Goal: Transaction & Acquisition: Purchase product/service

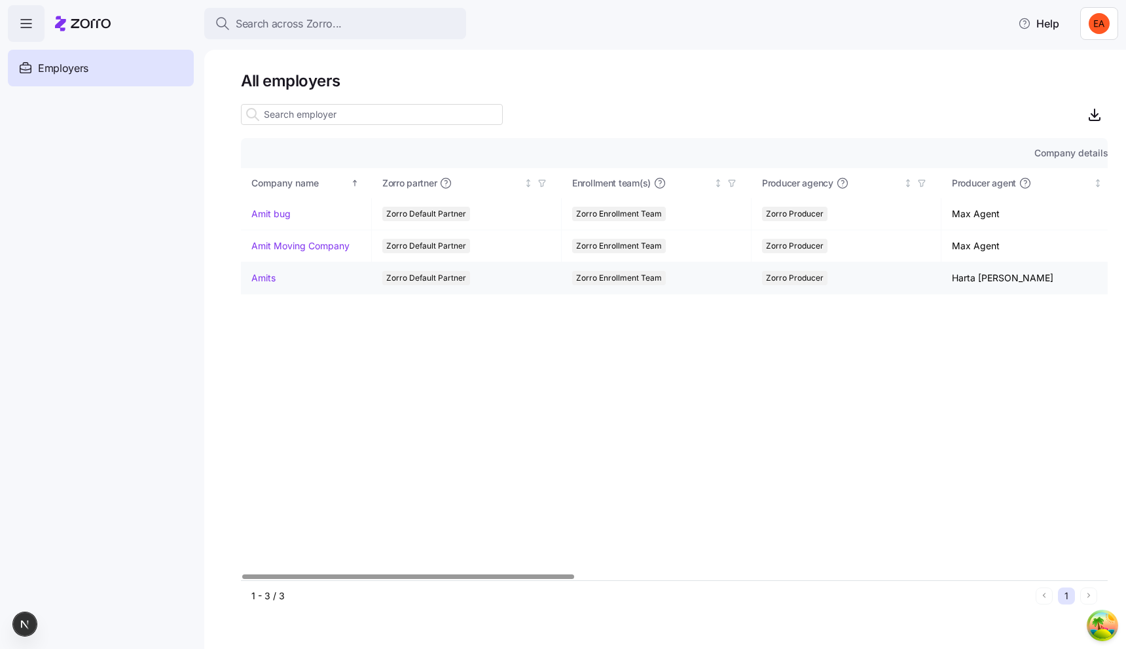
click at [262, 278] on link "Amits" at bounding box center [263, 278] width 24 height 13
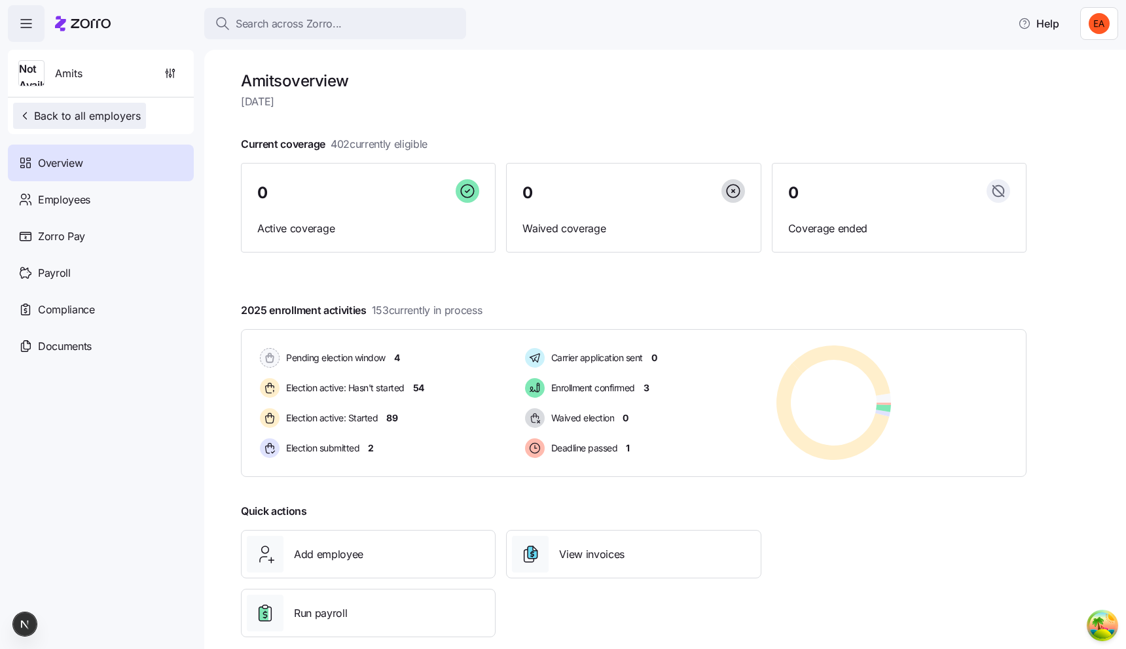
click at [114, 113] on span "Back to all employers" at bounding box center [79, 116] width 122 height 16
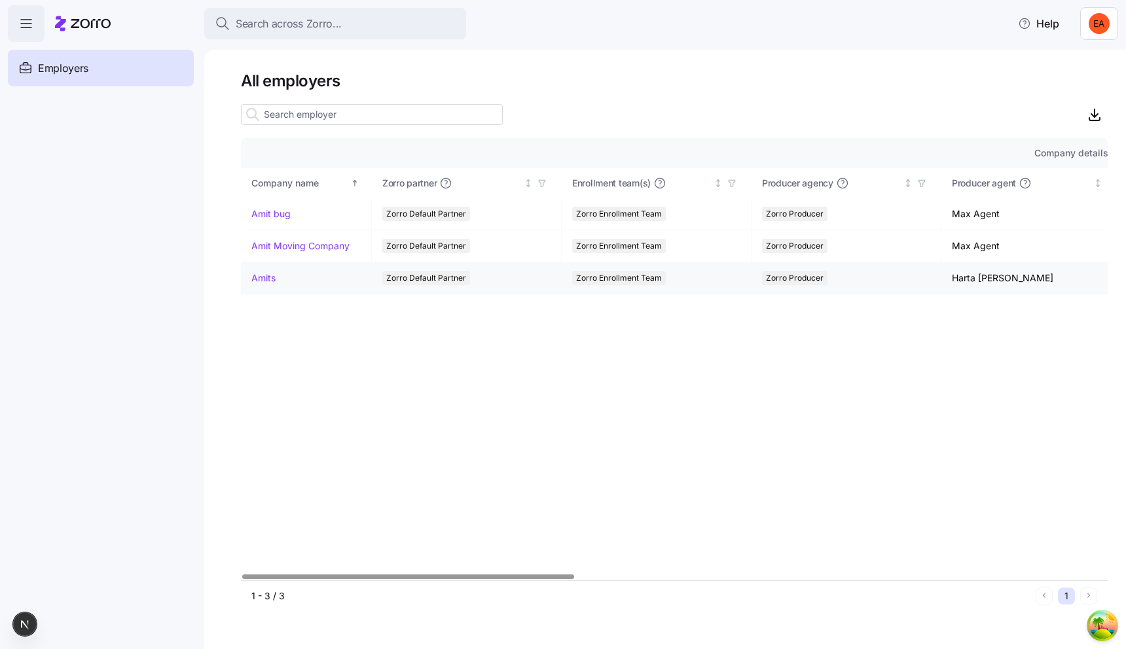
click at [268, 279] on link "Amits" at bounding box center [263, 278] width 24 height 13
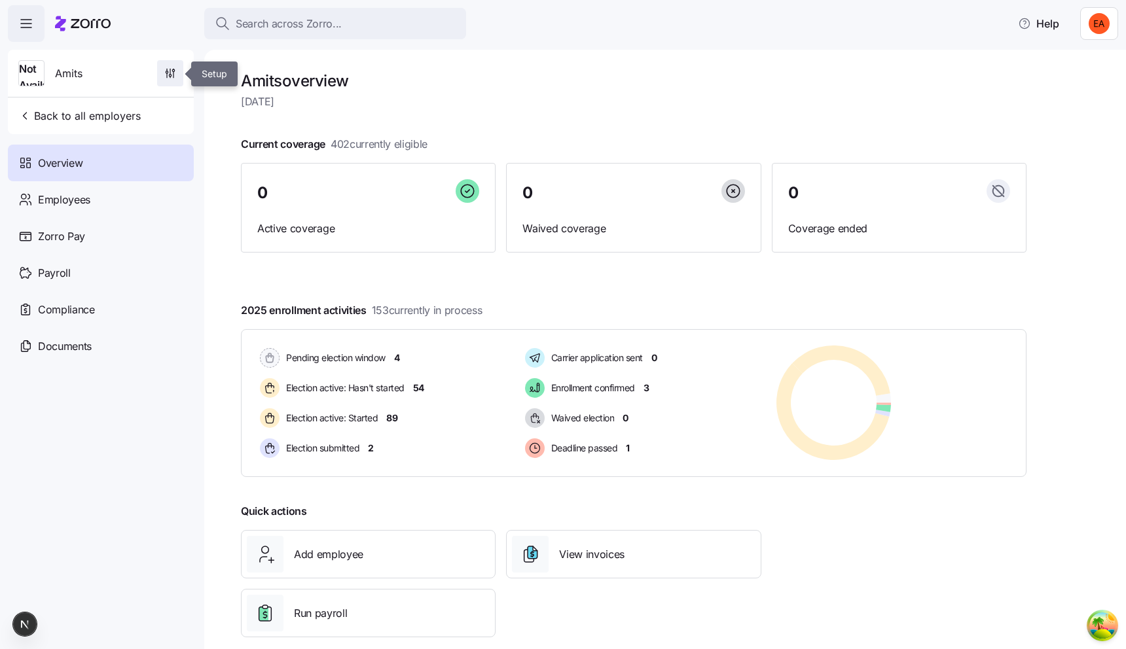
click at [179, 71] on span "button" at bounding box center [170, 73] width 25 height 25
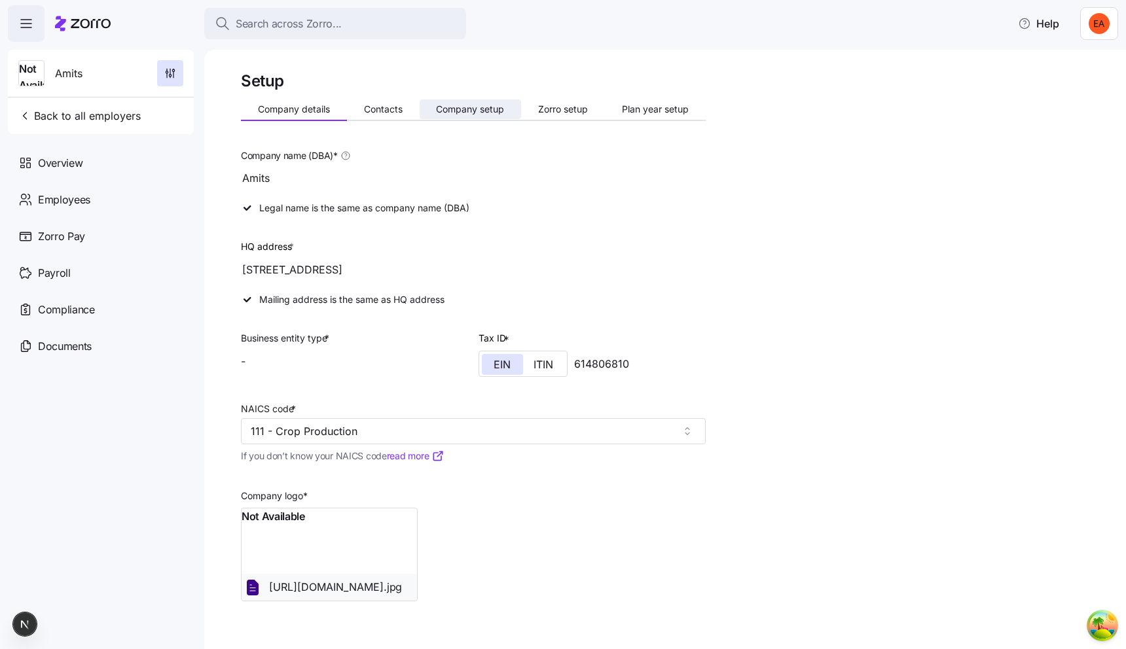
click at [471, 113] on span "Company setup" at bounding box center [470, 109] width 68 height 9
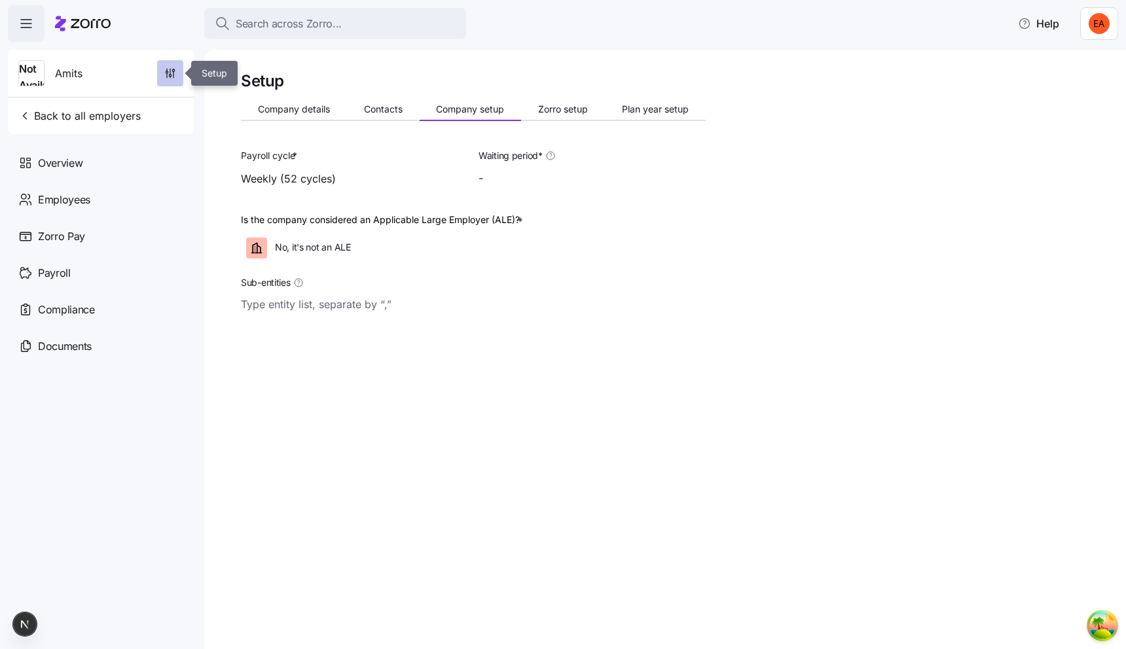
click at [178, 68] on span "button" at bounding box center [170, 73] width 25 height 25
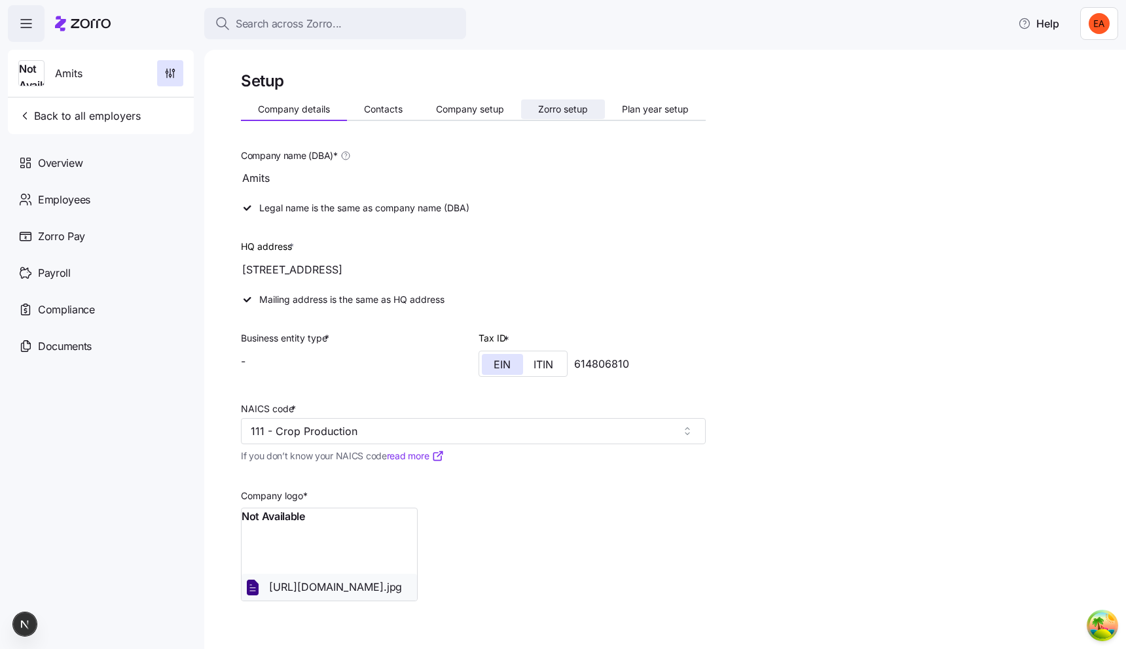
click at [566, 105] on span "Zorro setup" at bounding box center [563, 109] width 50 height 9
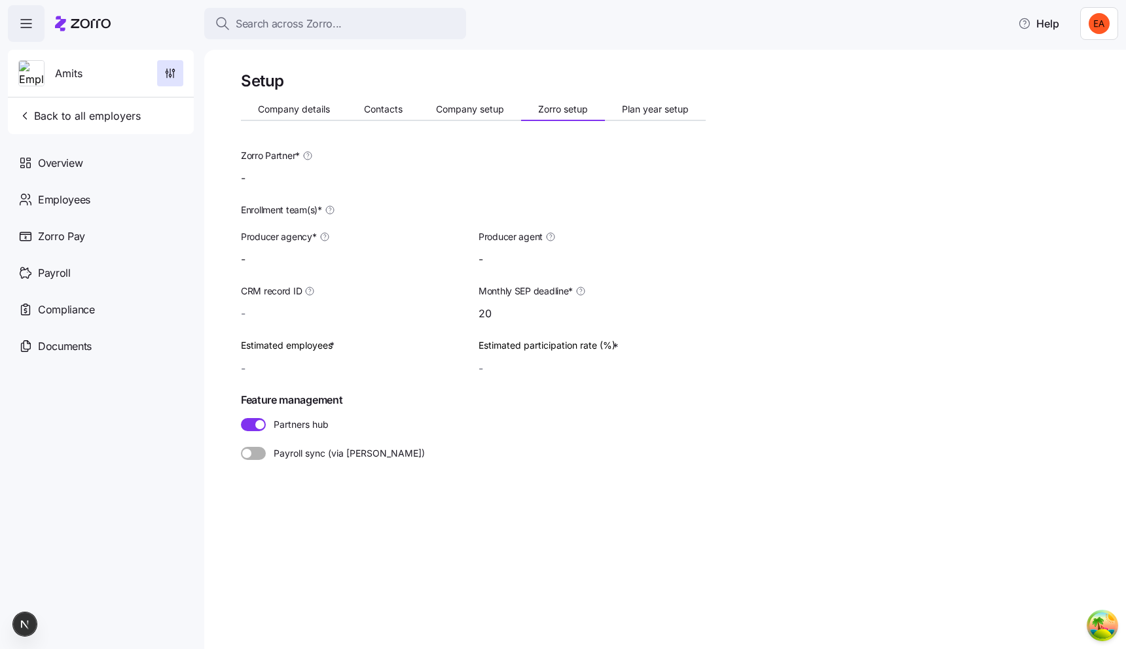
type input "Zorro Producer"
type input "Harta Barta (harta.barta@myzorro.co)"
type input "Zorro Default Partner"
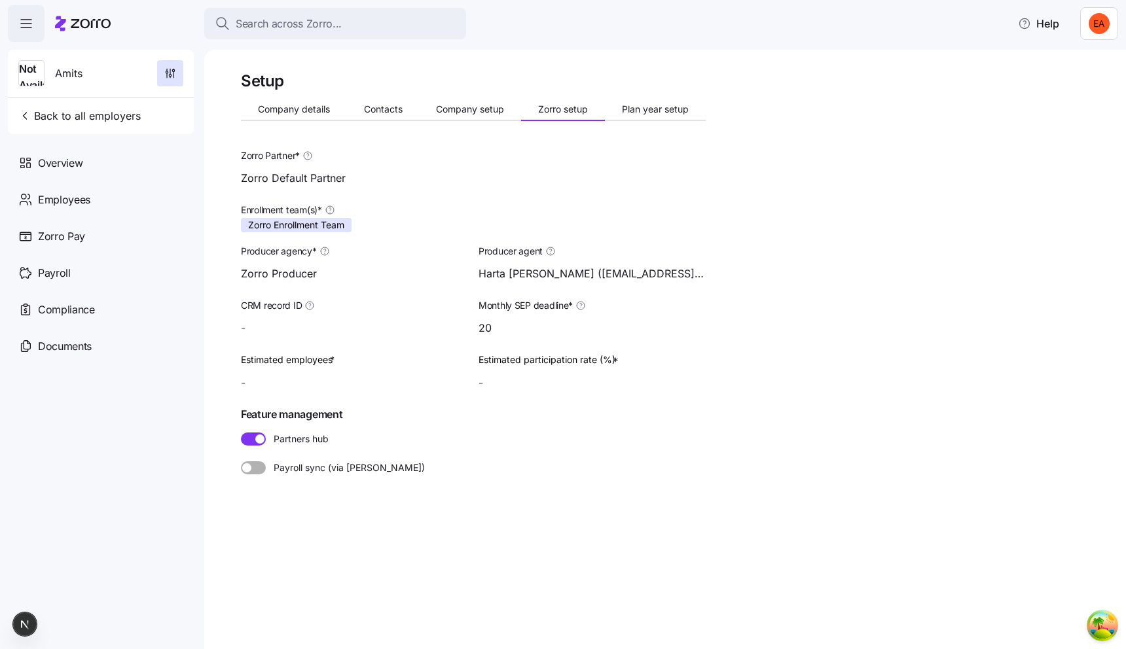
click at [331, 223] on span "Zorro Enrollment Team" at bounding box center [296, 225] width 96 height 14
click at [287, 103] on button "Company details" at bounding box center [294, 110] width 106 height 20
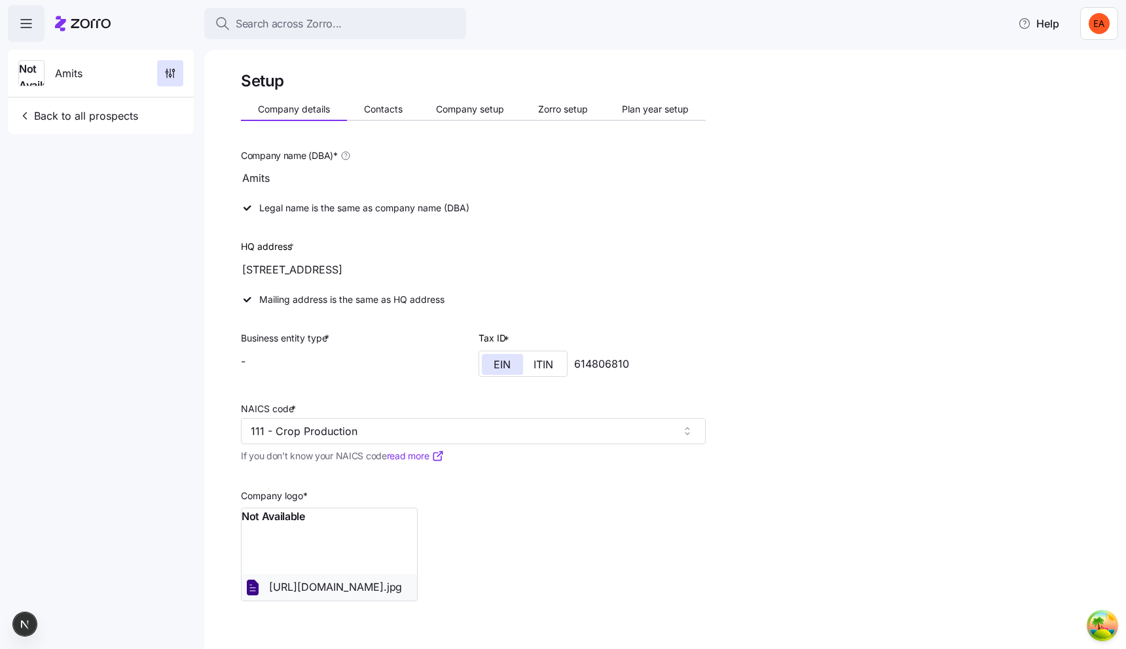
click at [68, 75] on span "Amits" at bounding box center [68, 73] width 27 height 16
click at [115, 121] on span "Back to all prospects" at bounding box center [78, 116] width 120 height 16
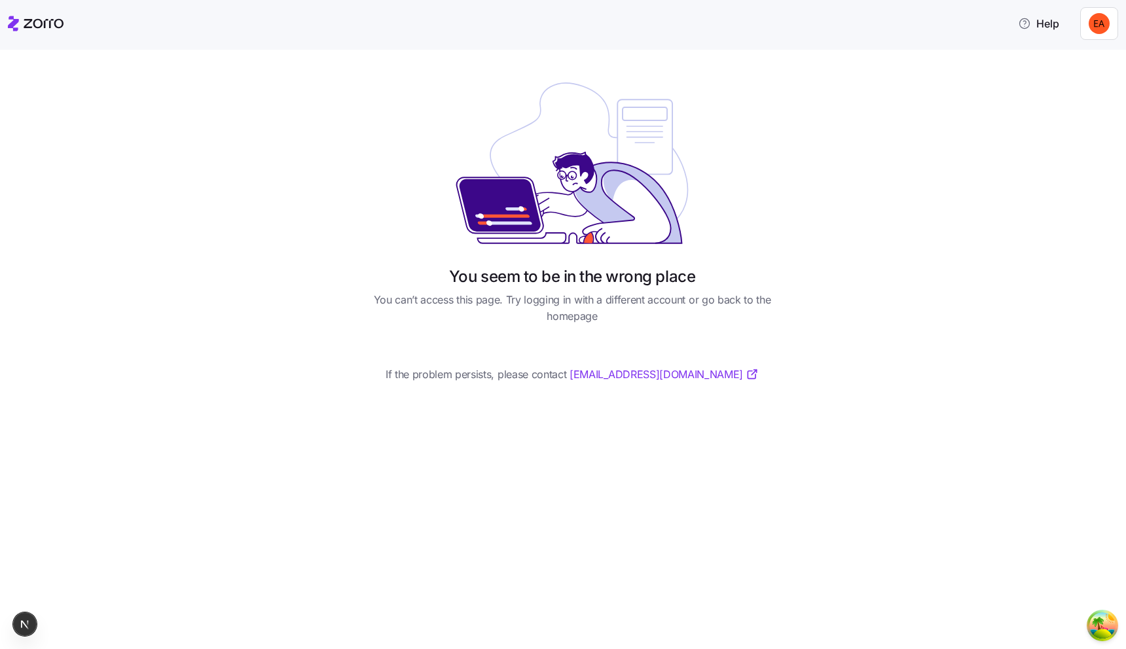
click at [302, 100] on div "You seem to be in the wrong place You can’t access this page. Try logging in wi…" at bounding box center [572, 235] width 1071 height 328
click at [233, 206] on div "You seem to be in the wrong place You can’t access this page. Try logging in wi…" at bounding box center [572, 235] width 1071 height 328
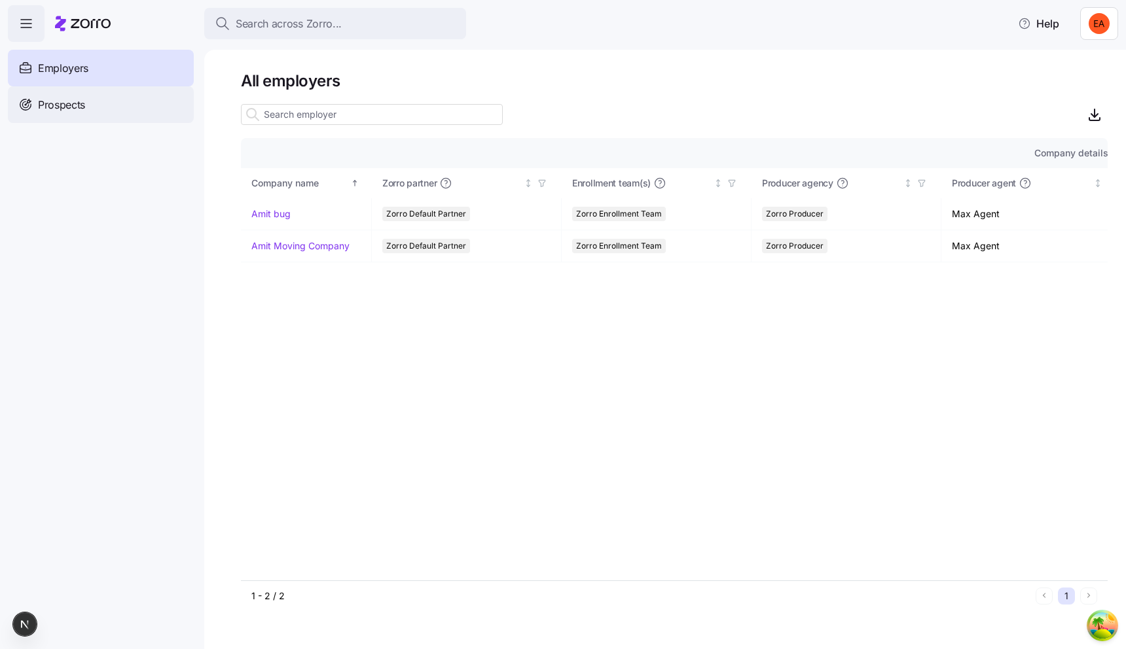
click at [126, 108] on div "Prospects" at bounding box center [101, 104] width 186 height 37
click at [81, 106] on span "Prospects" at bounding box center [61, 105] width 47 height 16
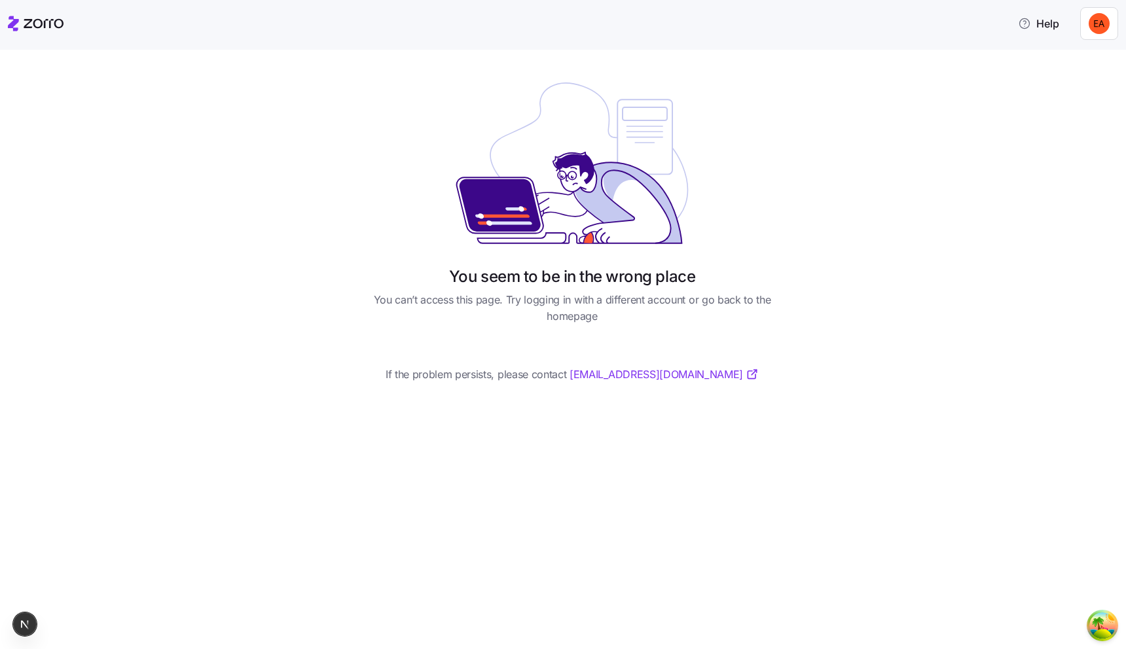
click at [1108, 37] on html "Help You seem to be in the wrong place You can’t access this page. Try logging …" at bounding box center [563, 321] width 1126 height 642
click at [1076, 105] on div "Log out" at bounding box center [1055, 101] width 51 height 14
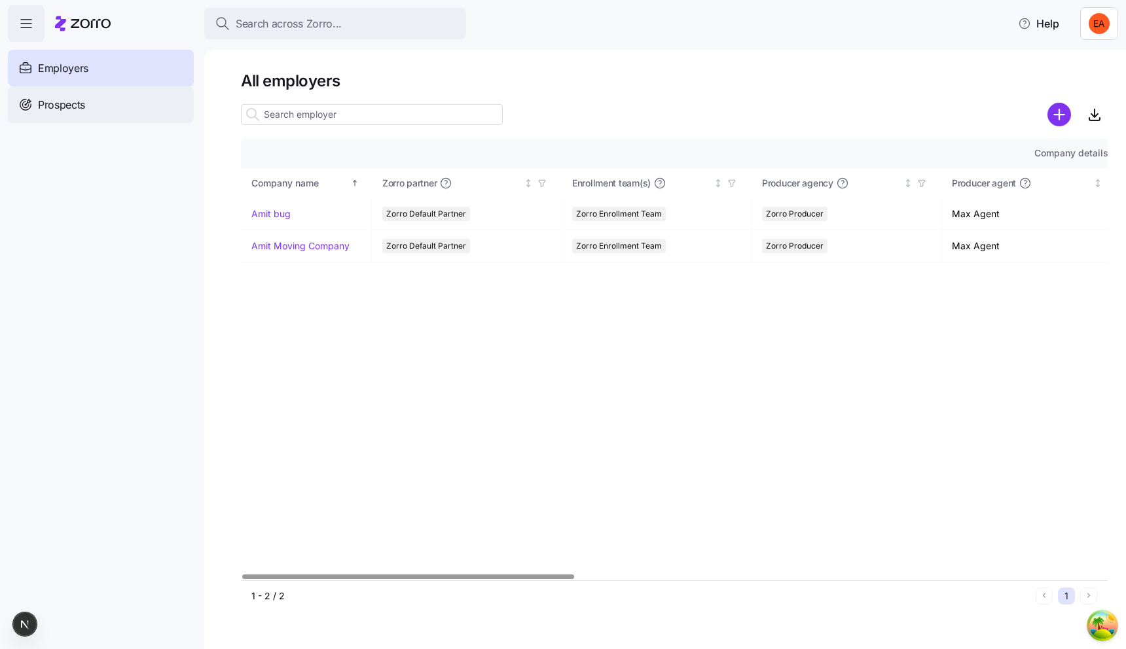
click at [122, 110] on div "Prospects" at bounding box center [101, 104] width 186 height 37
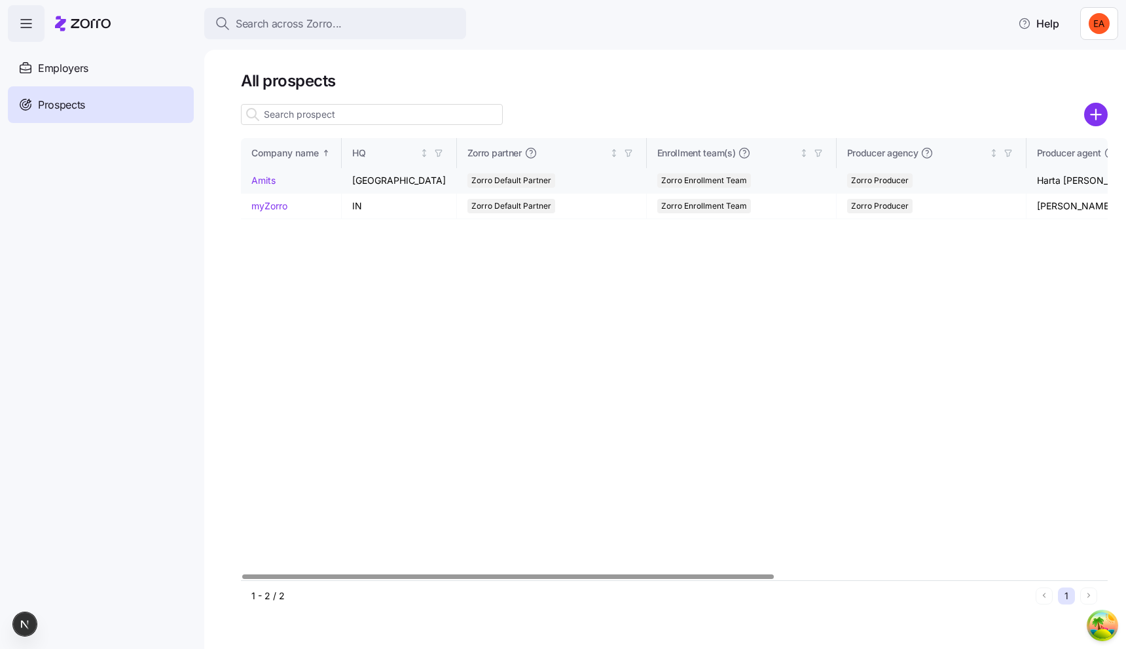
click at [265, 180] on link "Amits" at bounding box center [263, 180] width 24 height 11
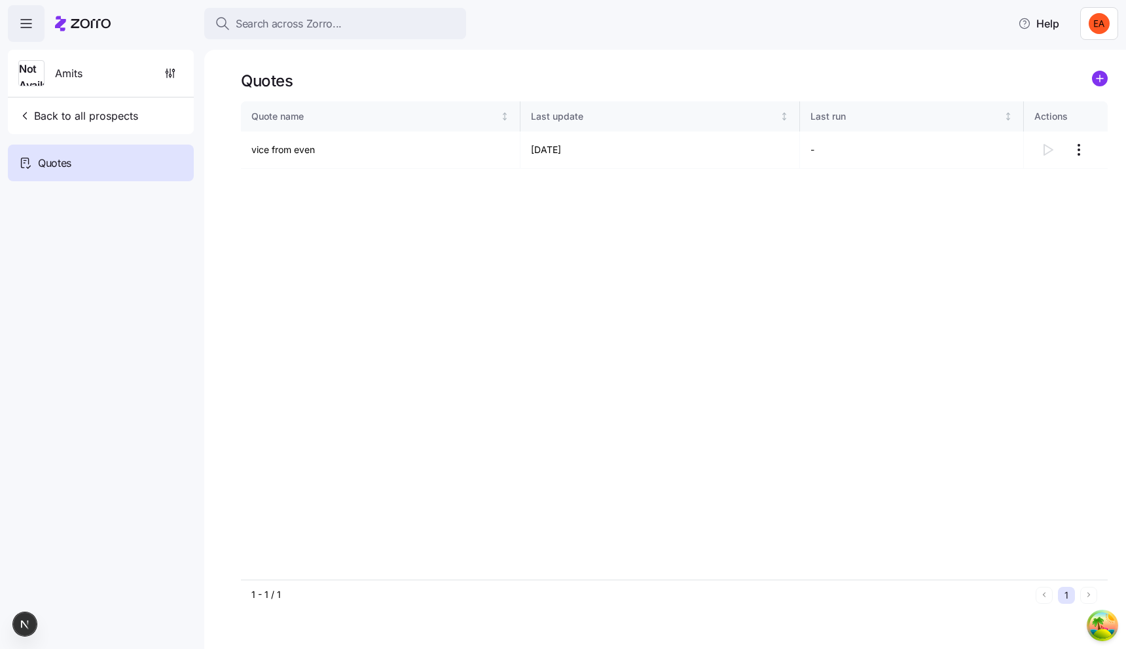
click at [1100, 79] on icon "add icon" at bounding box center [1100, 79] width 7 height 0
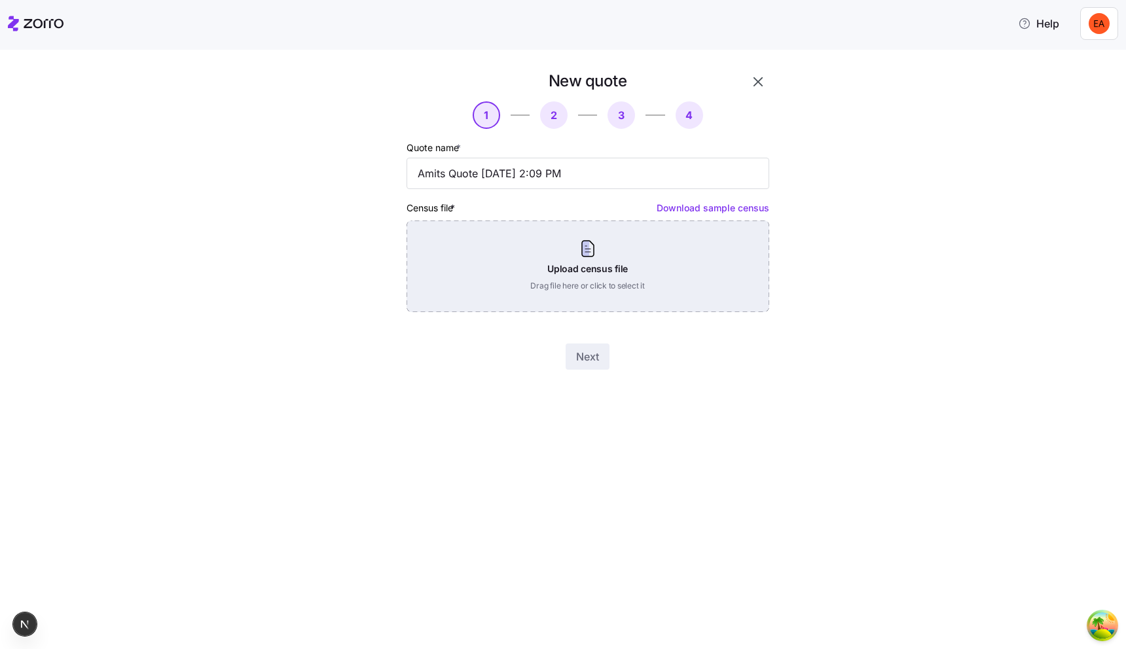
click at [632, 259] on div "Upload census file Drag file here or click to select it" at bounding box center [588, 267] width 363 height 92
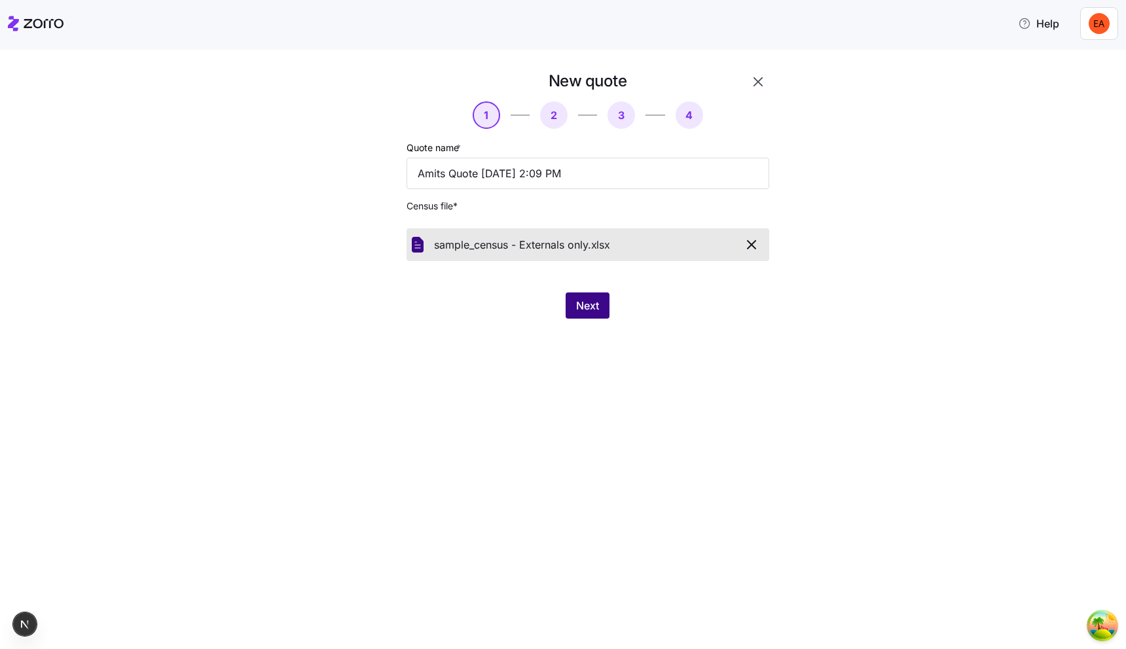
click at [584, 302] on span "Next" at bounding box center [587, 306] width 23 height 16
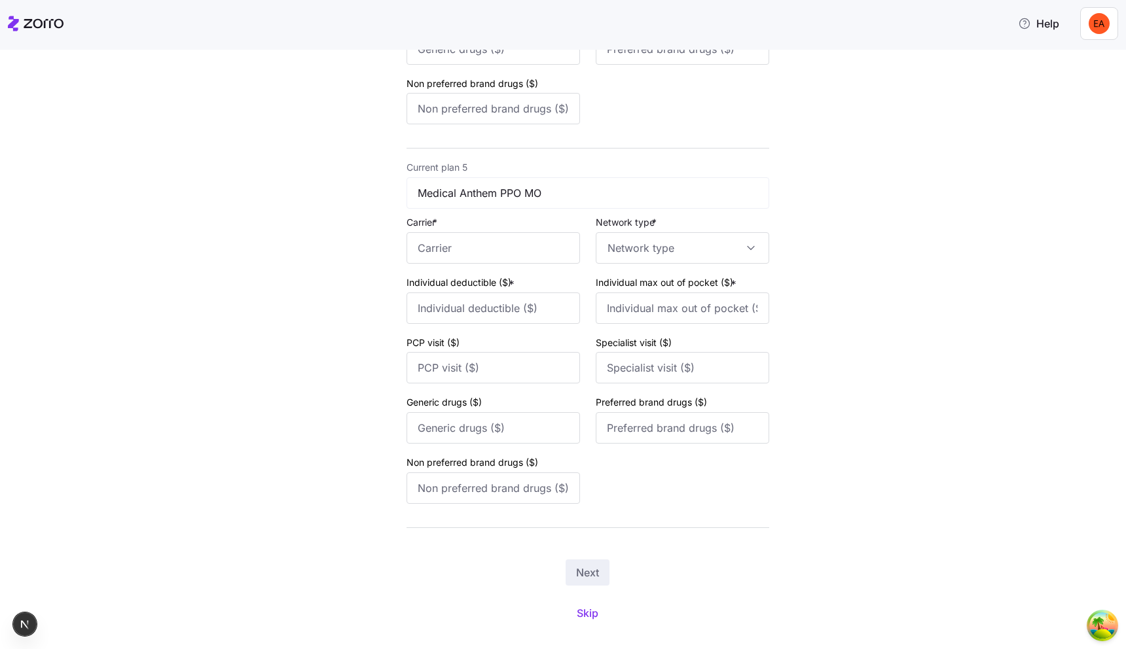
scroll to position [1556, 0]
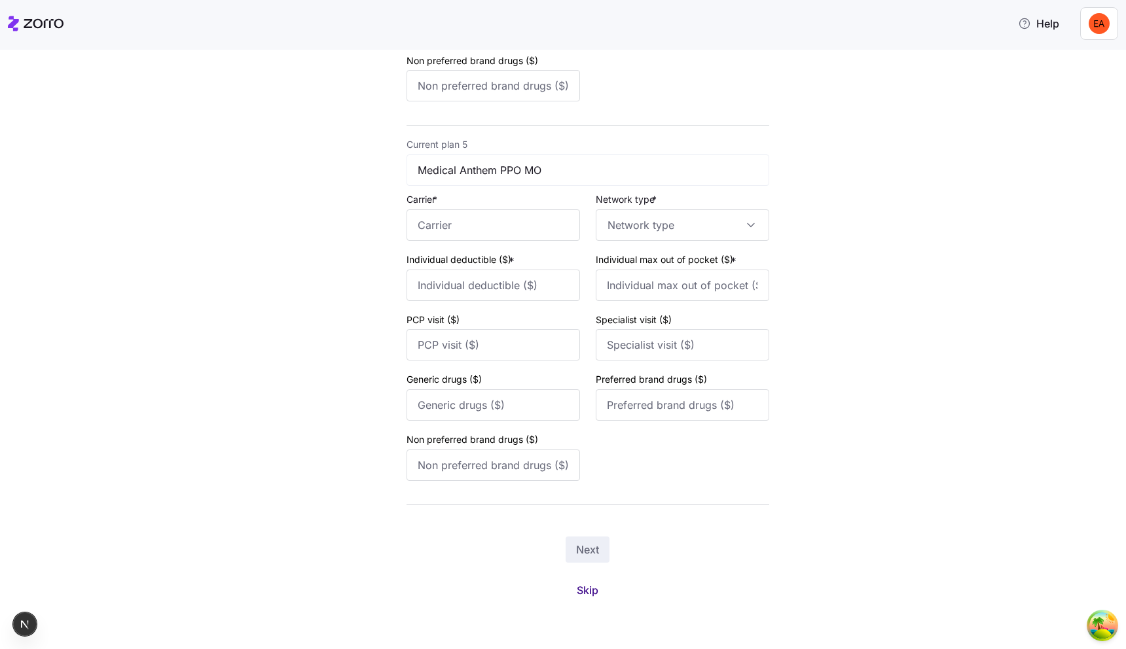
click at [583, 585] on span "Skip" at bounding box center [588, 591] width 22 height 16
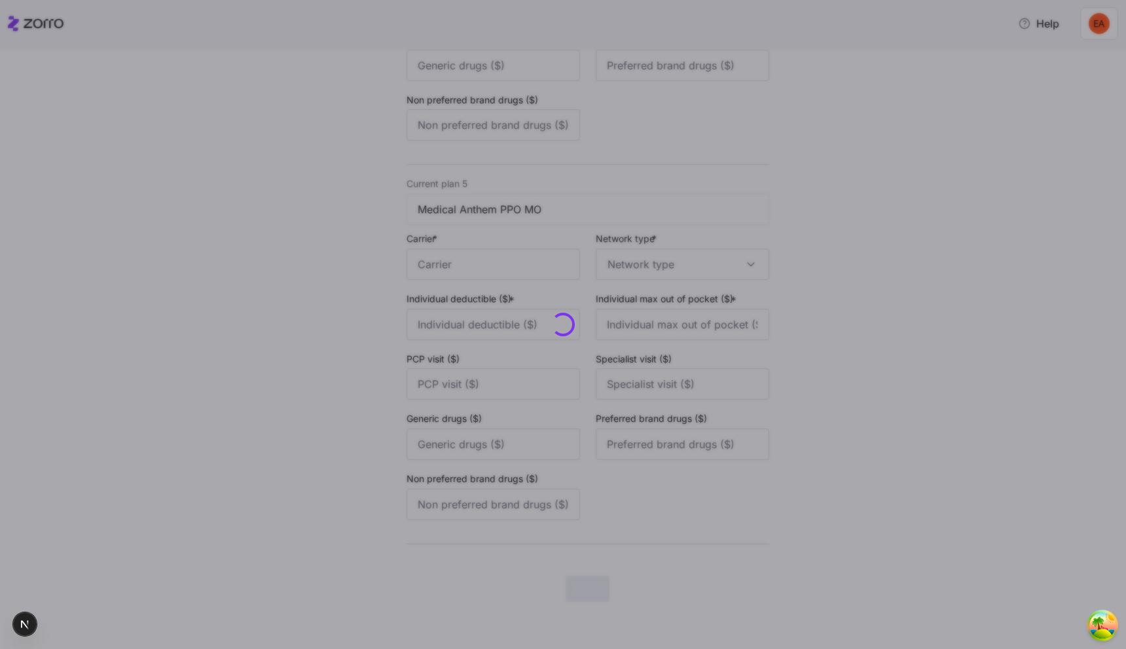
scroll to position [0, 0]
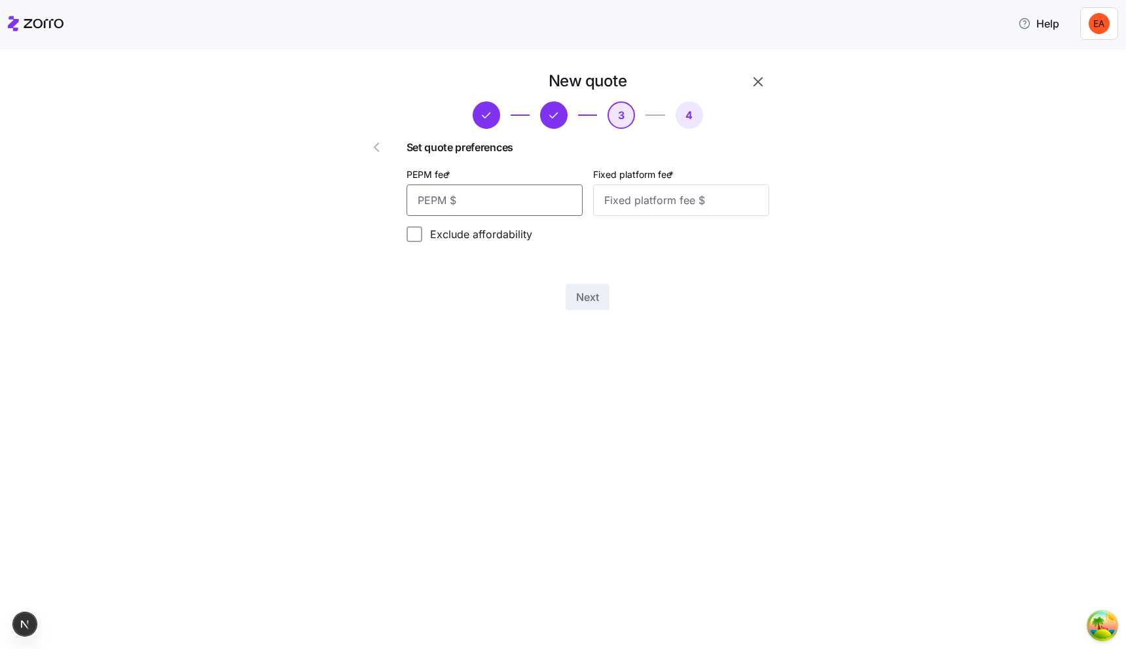
click at [537, 194] on input "PEPM fee *" at bounding box center [495, 200] width 176 height 31
type input "20"
type input "200"
click at [586, 300] on span "Next" at bounding box center [587, 297] width 23 height 16
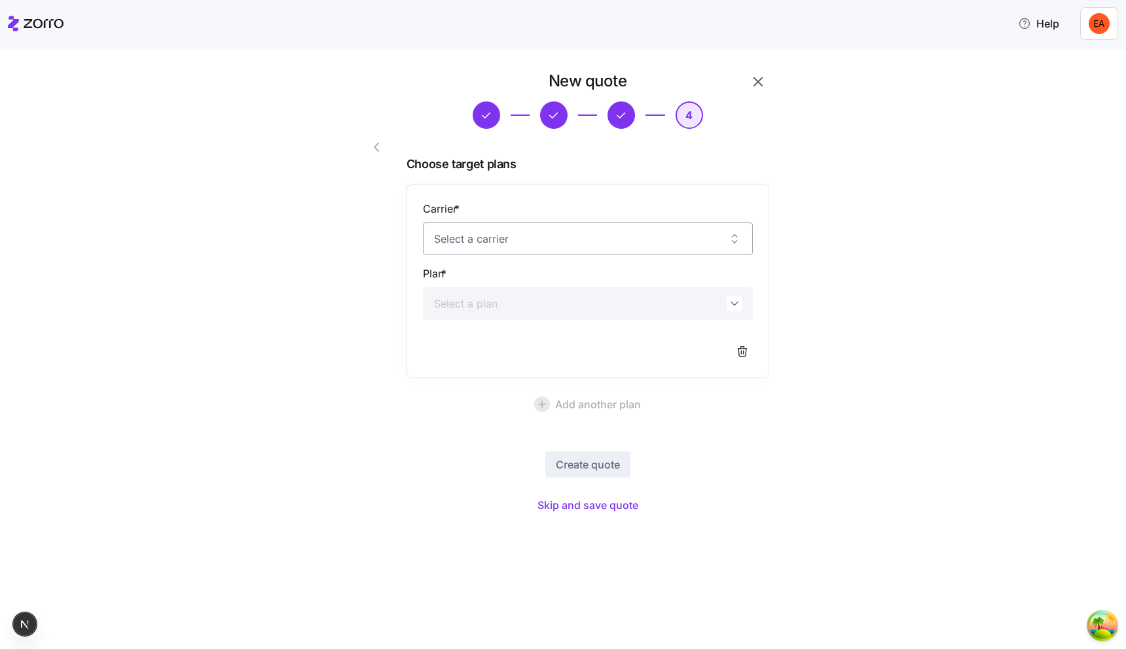
click at [516, 245] on input "Carrier *" at bounding box center [588, 239] width 330 height 33
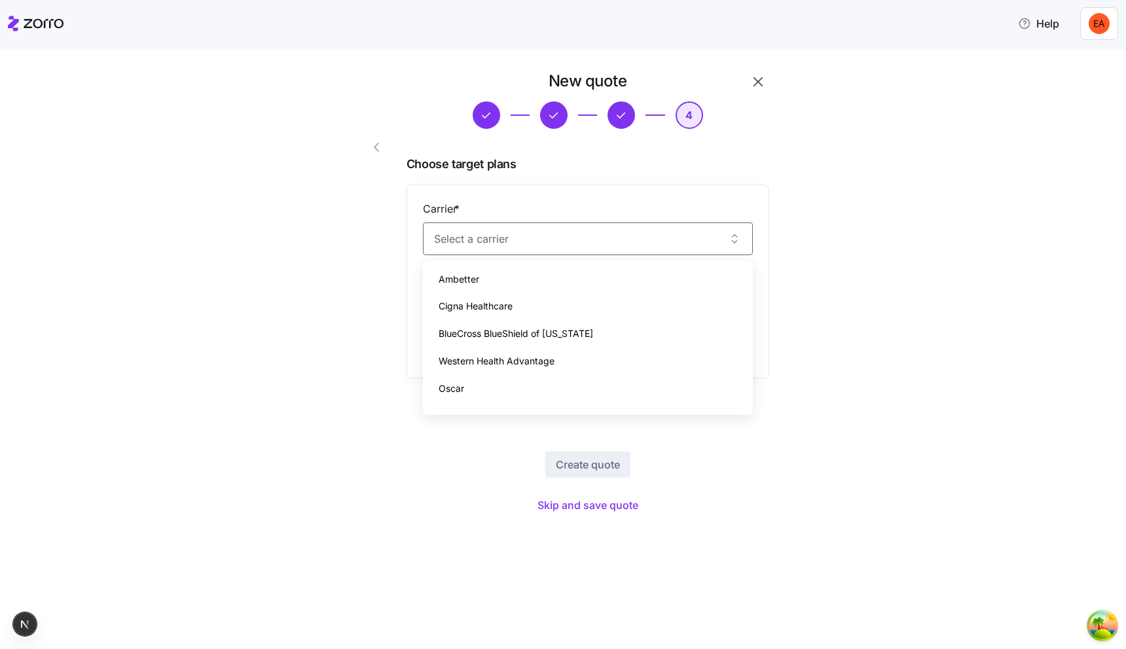
click at [505, 283] on div "Ambetter" at bounding box center [587, 279] width 319 height 27
type input "Ambetter"
click at [539, 311] on input "Plan *" at bounding box center [588, 303] width 330 height 33
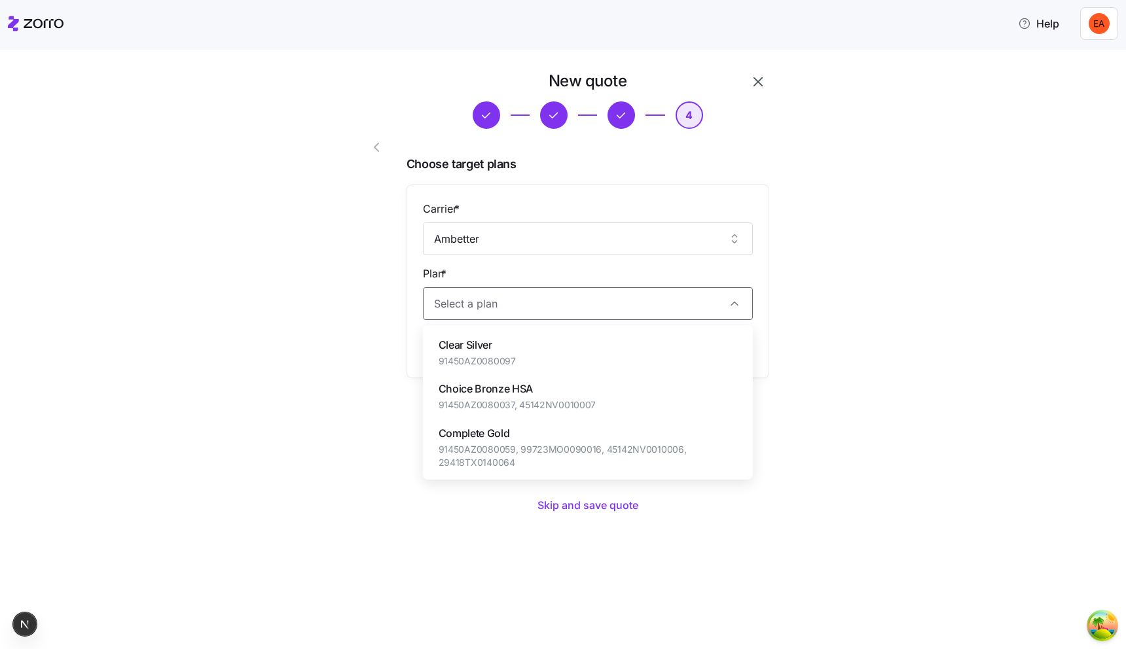
click at [526, 367] on div "Clear Silver 91450AZ0080097" at bounding box center [587, 353] width 319 height 44
type input "Clear Silver"
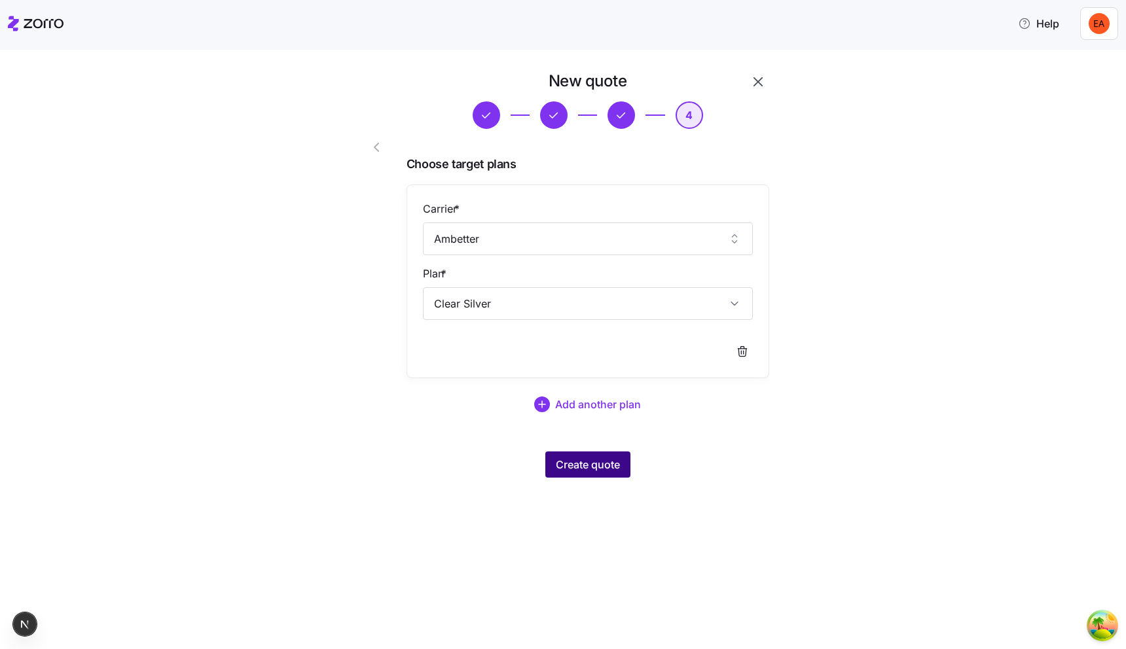
click at [589, 464] on span "Create quote" at bounding box center [588, 465] width 64 height 16
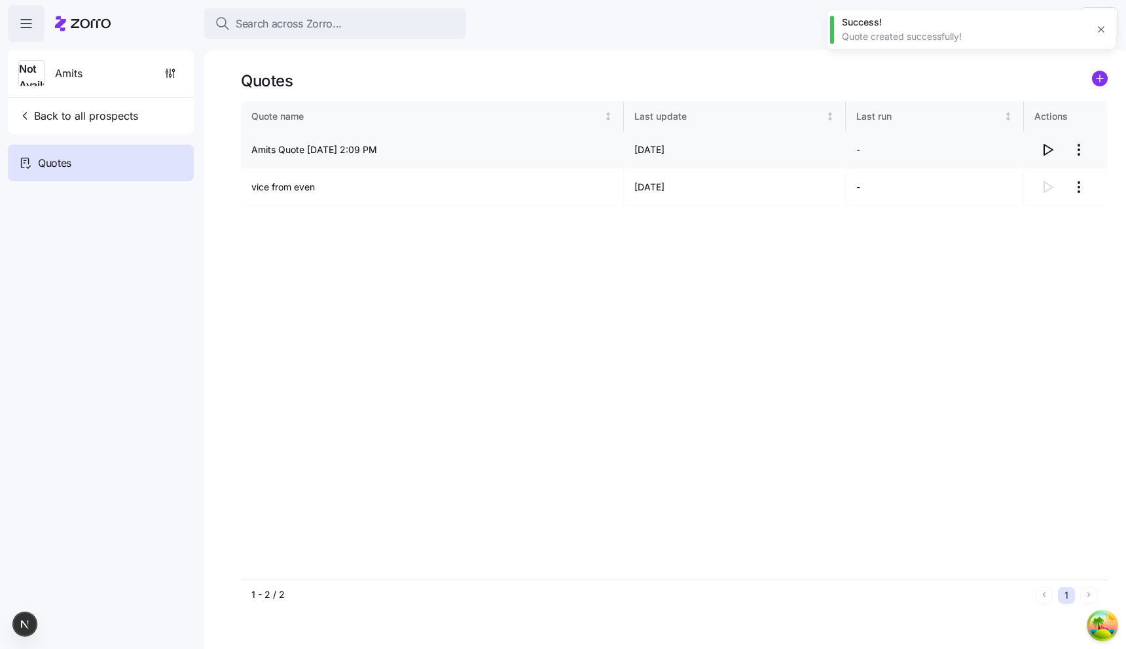
click at [1046, 147] on icon "button" at bounding box center [1048, 150] width 16 height 16
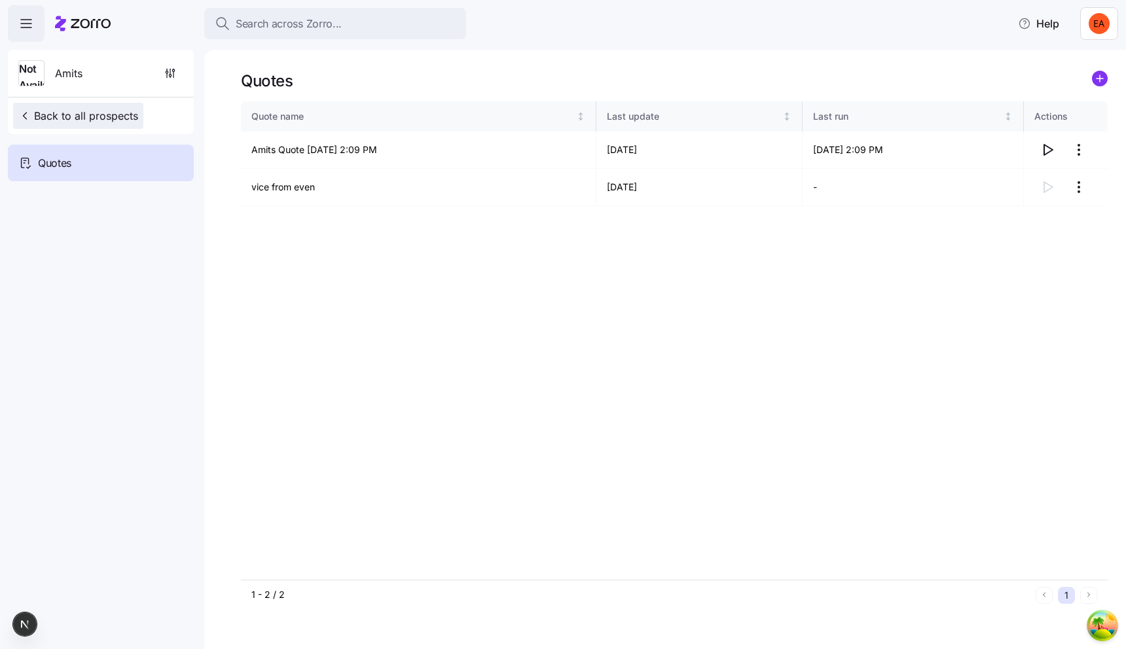
click at [113, 115] on span "Back to all prospects" at bounding box center [78, 116] width 120 height 16
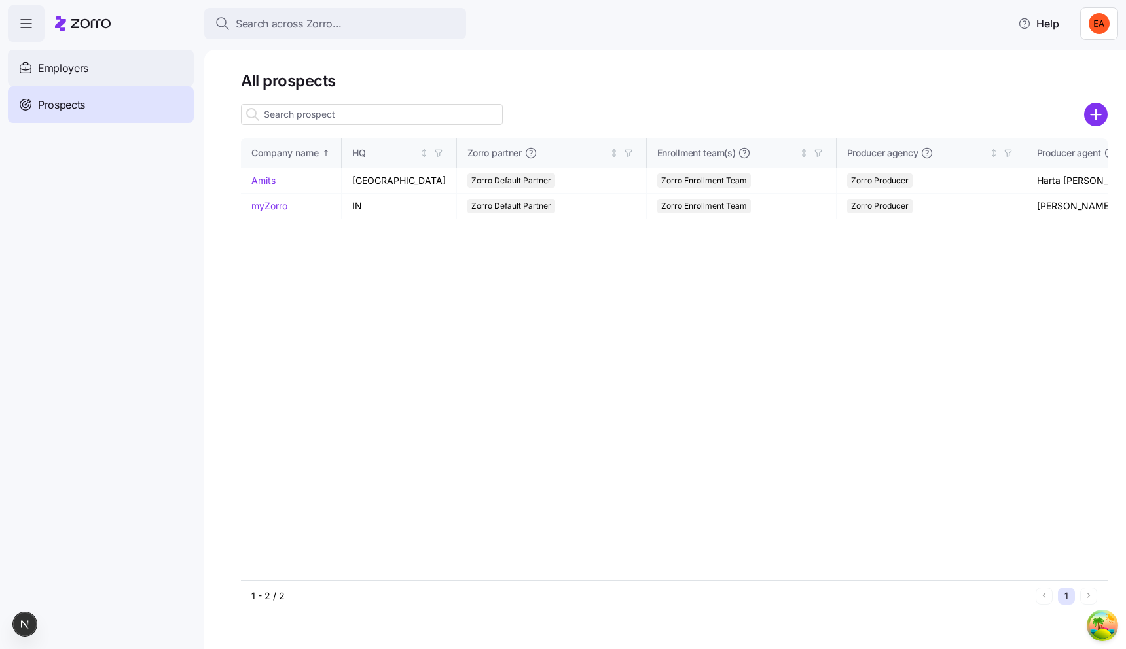
click at [126, 77] on div "Employers" at bounding box center [101, 68] width 186 height 37
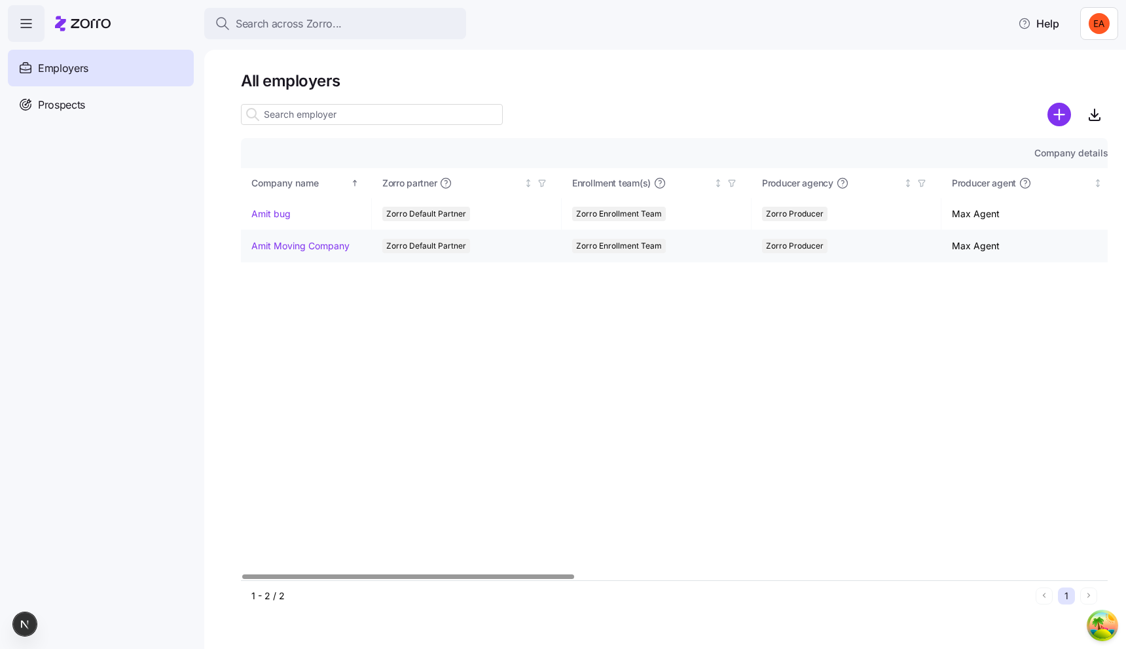
click at [273, 248] on link "Amit Moving Company" at bounding box center [300, 246] width 98 height 13
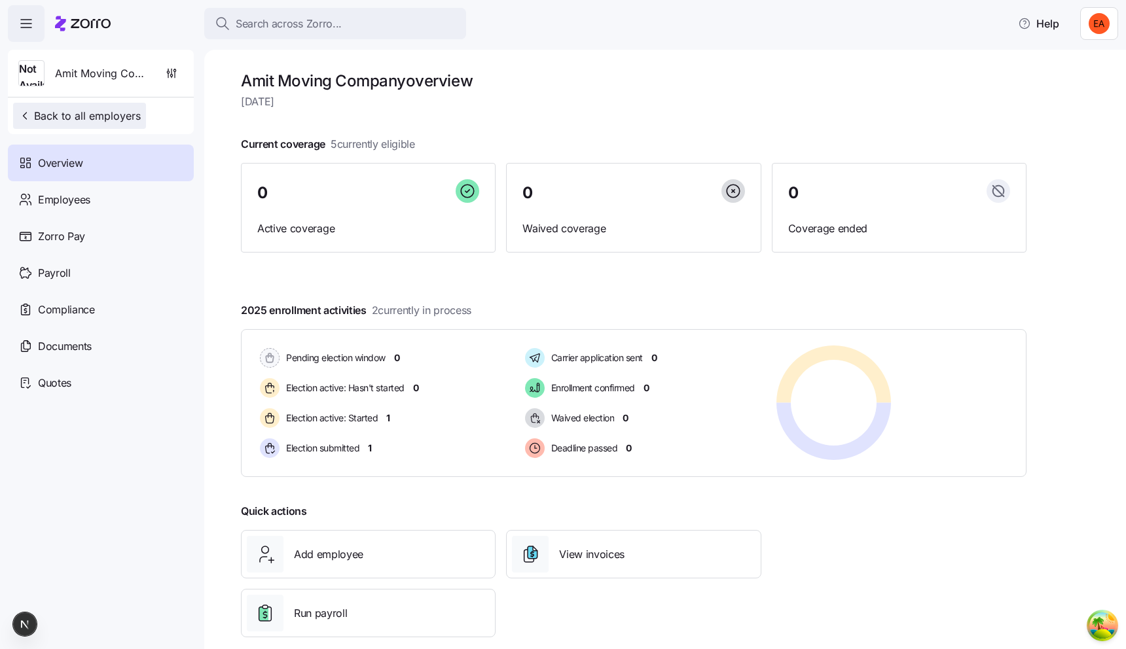
click at [83, 120] on span "Back to all employers" at bounding box center [79, 116] width 122 height 16
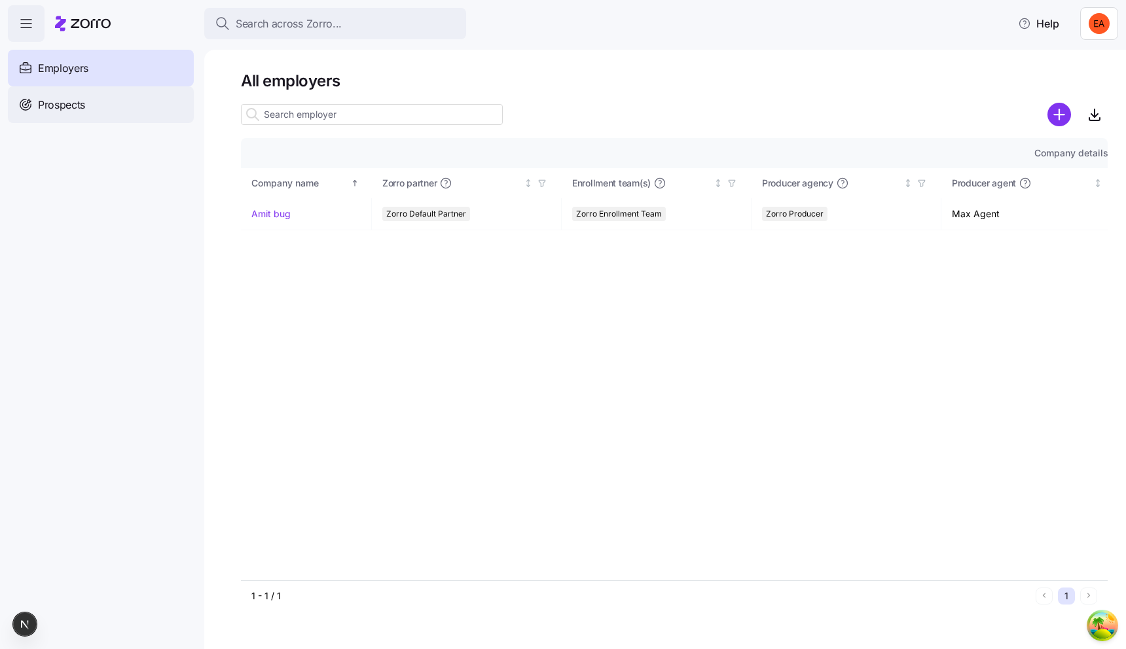
click at [141, 106] on div "Prospects" at bounding box center [101, 104] width 186 height 37
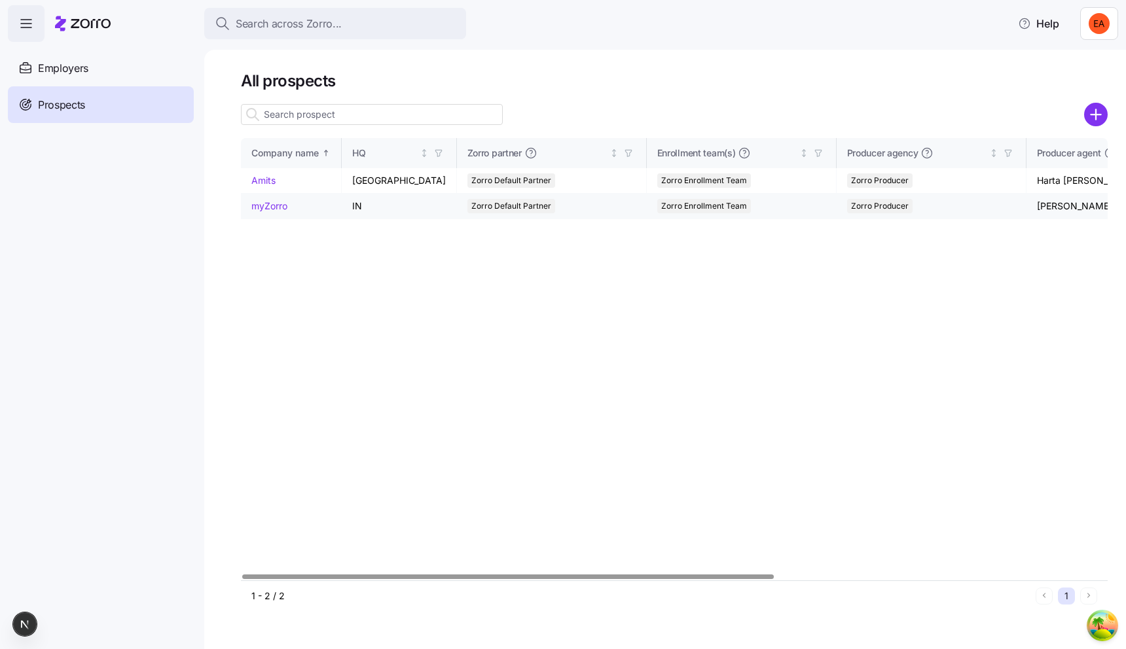
click at [270, 206] on link "myZorro" at bounding box center [269, 205] width 36 height 11
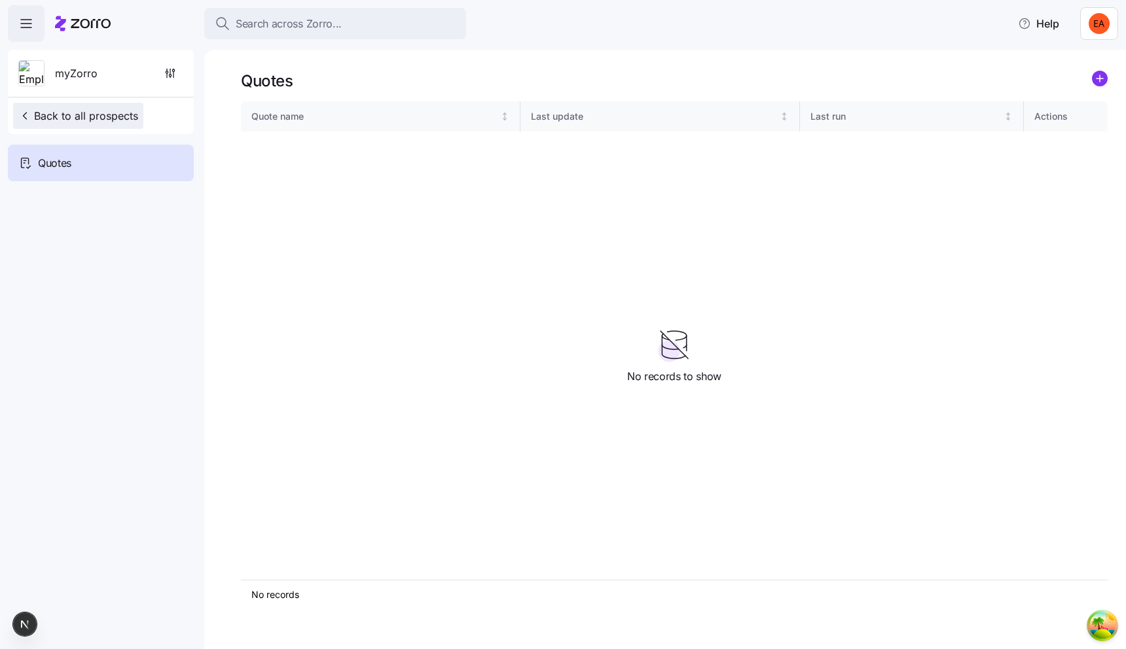
click at [134, 109] on span "Back to all prospects" at bounding box center [78, 116] width 120 height 16
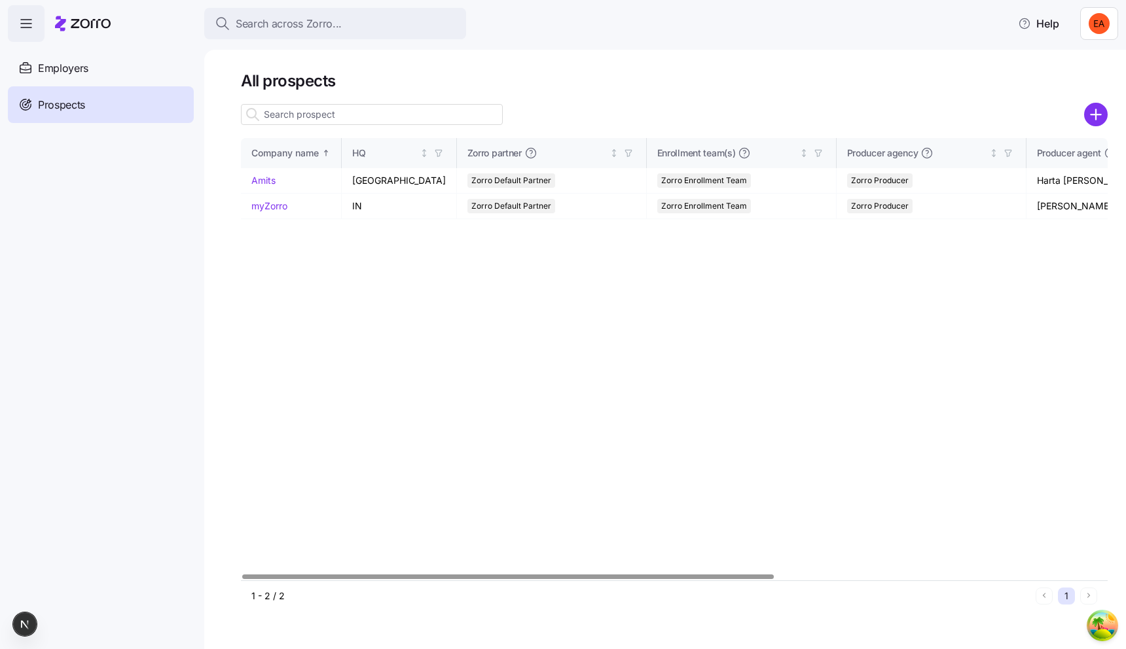
click at [122, 263] on nav "Enrollments Employers Demo employers Prospects Demo prospects Agencies" at bounding box center [102, 346] width 204 height 608
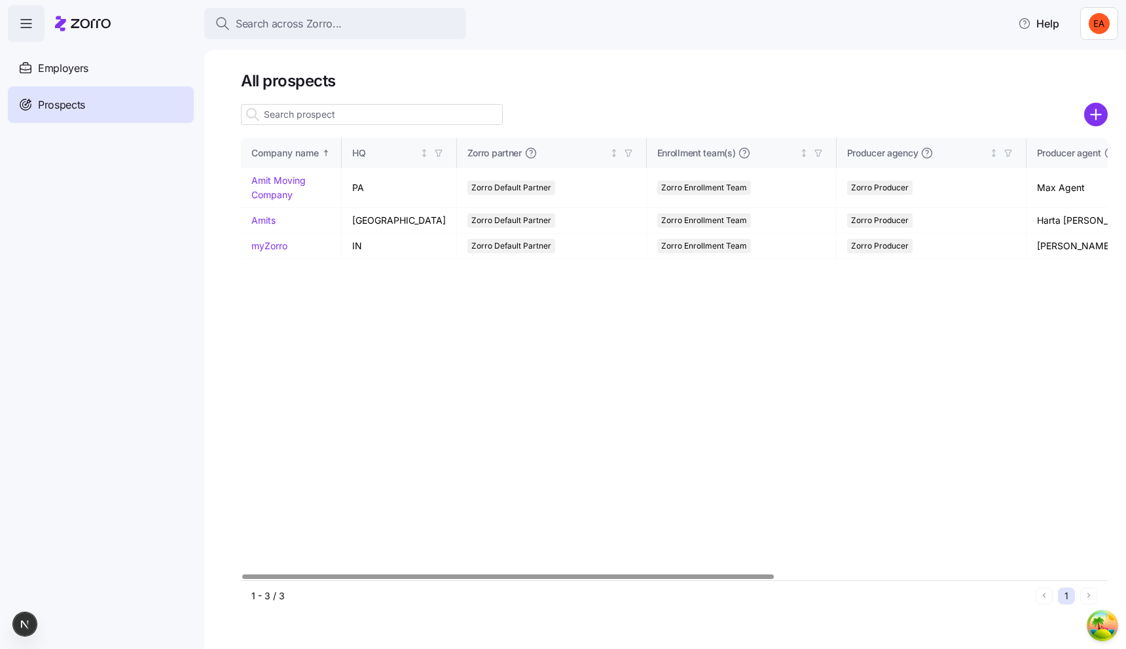
click at [317, 349] on div "Company name HQ [PERSON_NAME] partner Enrollment team(s) Producer agency Produc…" at bounding box center [674, 359] width 867 height 443
click at [261, 221] on link "Amits" at bounding box center [263, 220] width 24 height 11
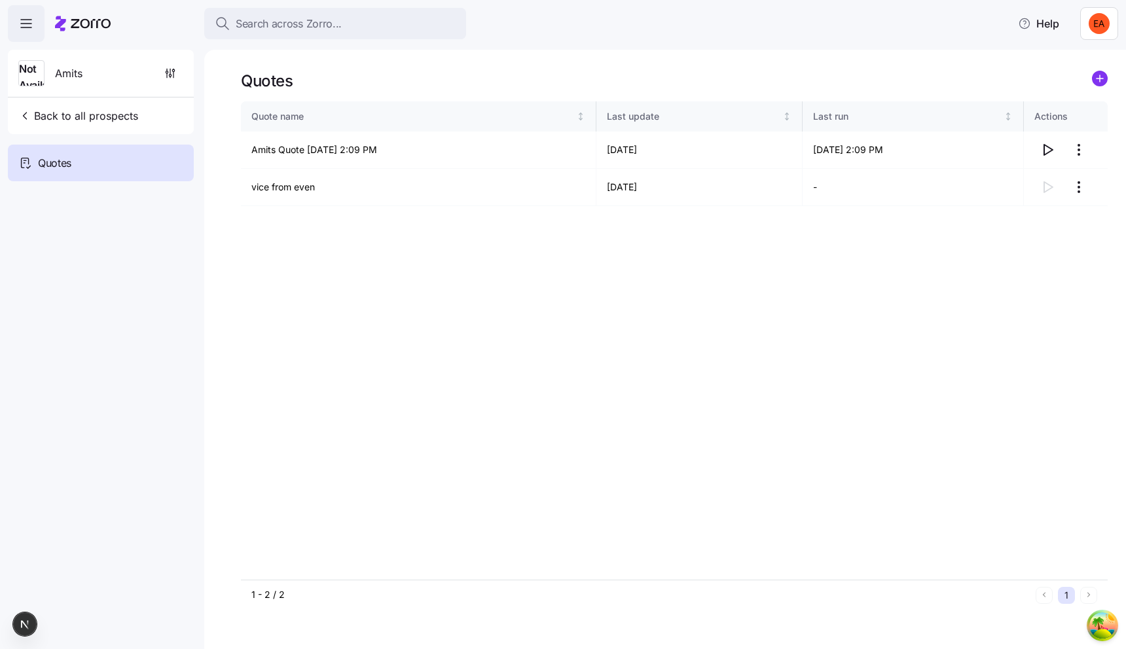
click at [314, 241] on div "Quote name Last update Last run Actions Amits Quote [DATE] 2:09 PM 09/23/2025 […" at bounding box center [674, 340] width 867 height 479
click at [1101, 16] on html "Search across Zorro... Help Not Available Amits Back to all prospects Quotes - …" at bounding box center [563, 321] width 1126 height 642
click at [1070, 95] on div "Log out" at bounding box center [1055, 101] width 51 height 14
